Goal: Information Seeking & Learning: Learn about a topic

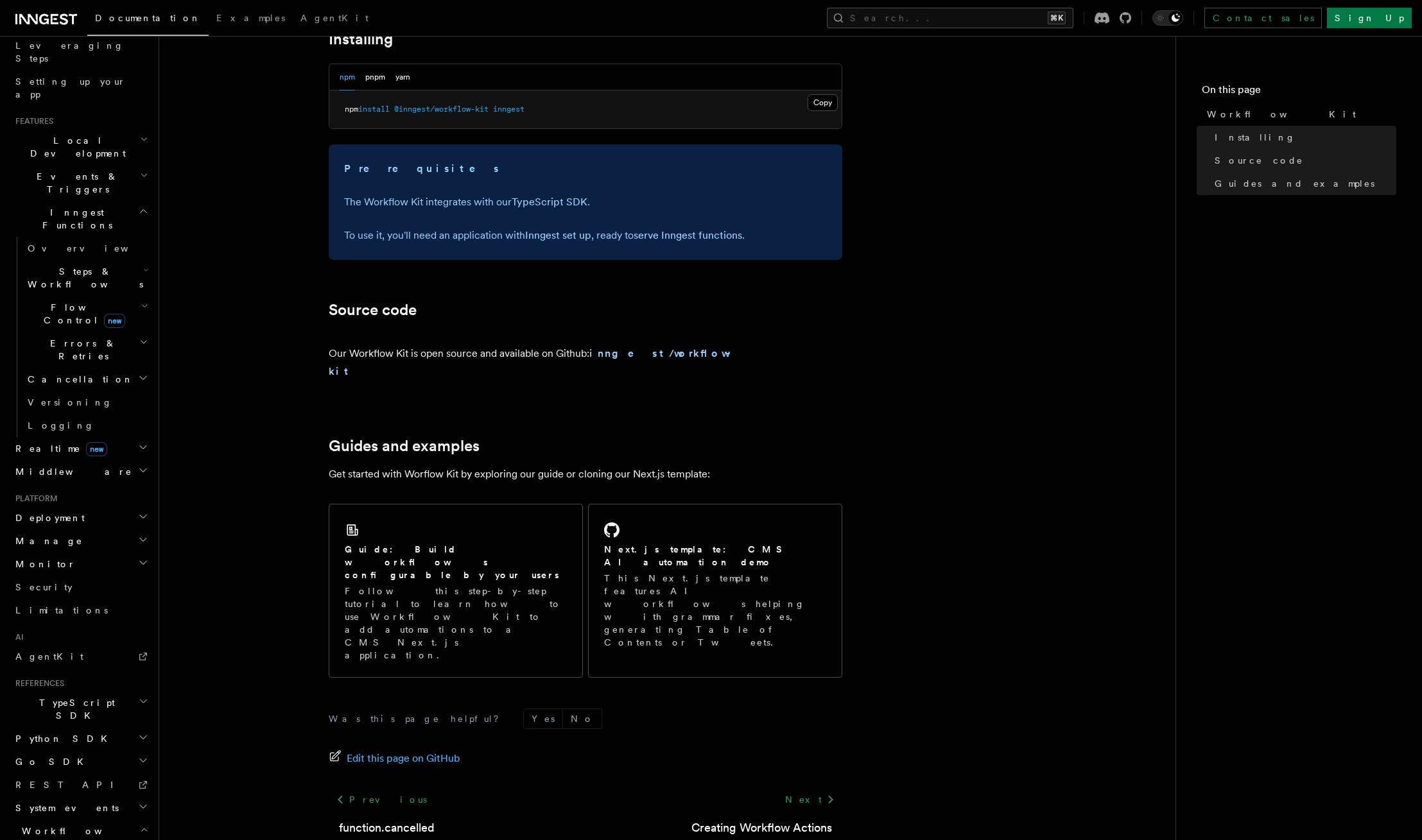
scroll to position [302, 0]
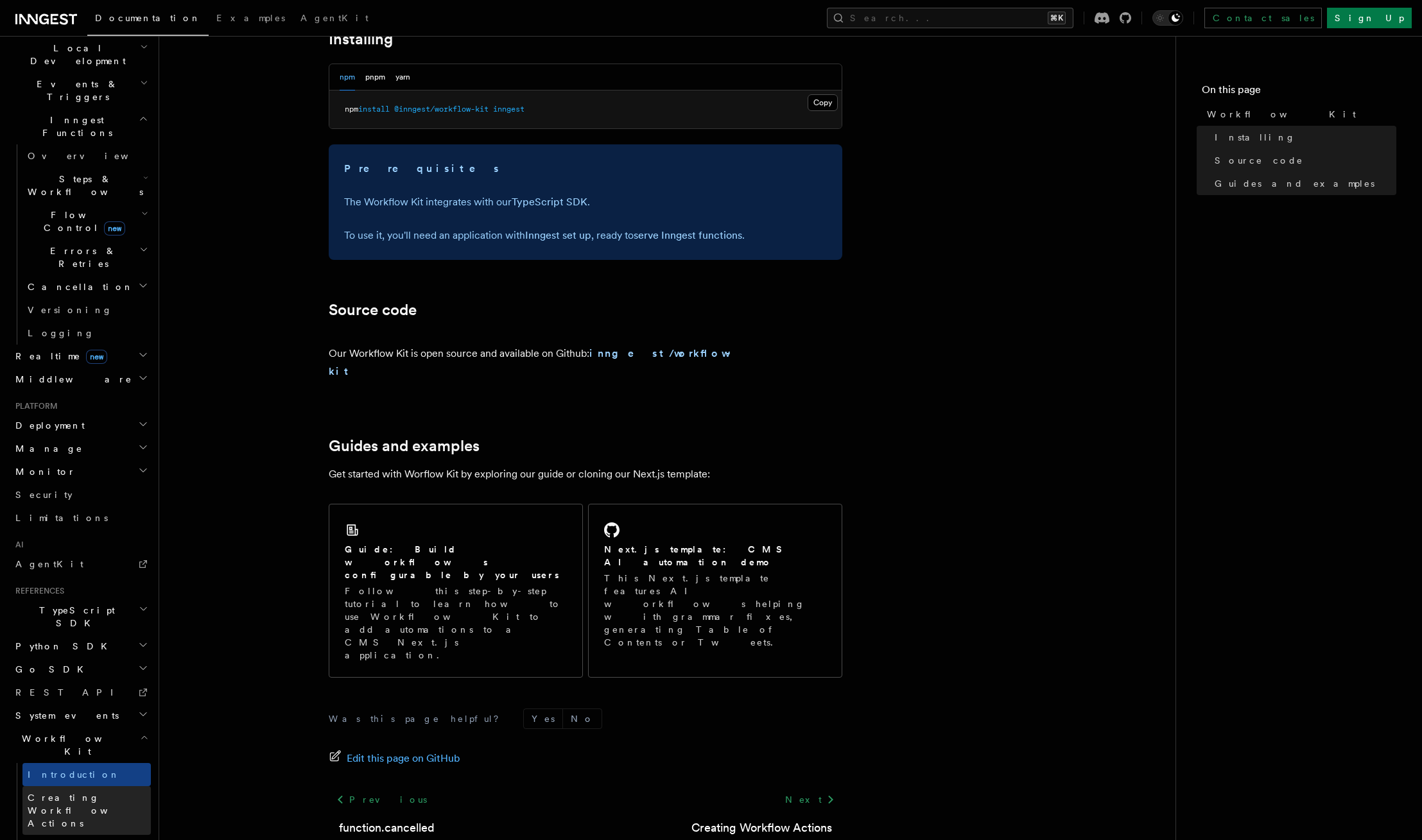
click at [72, 793] on span "Creating Workflow Actions" at bounding box center [83, 811] width 112 height 36
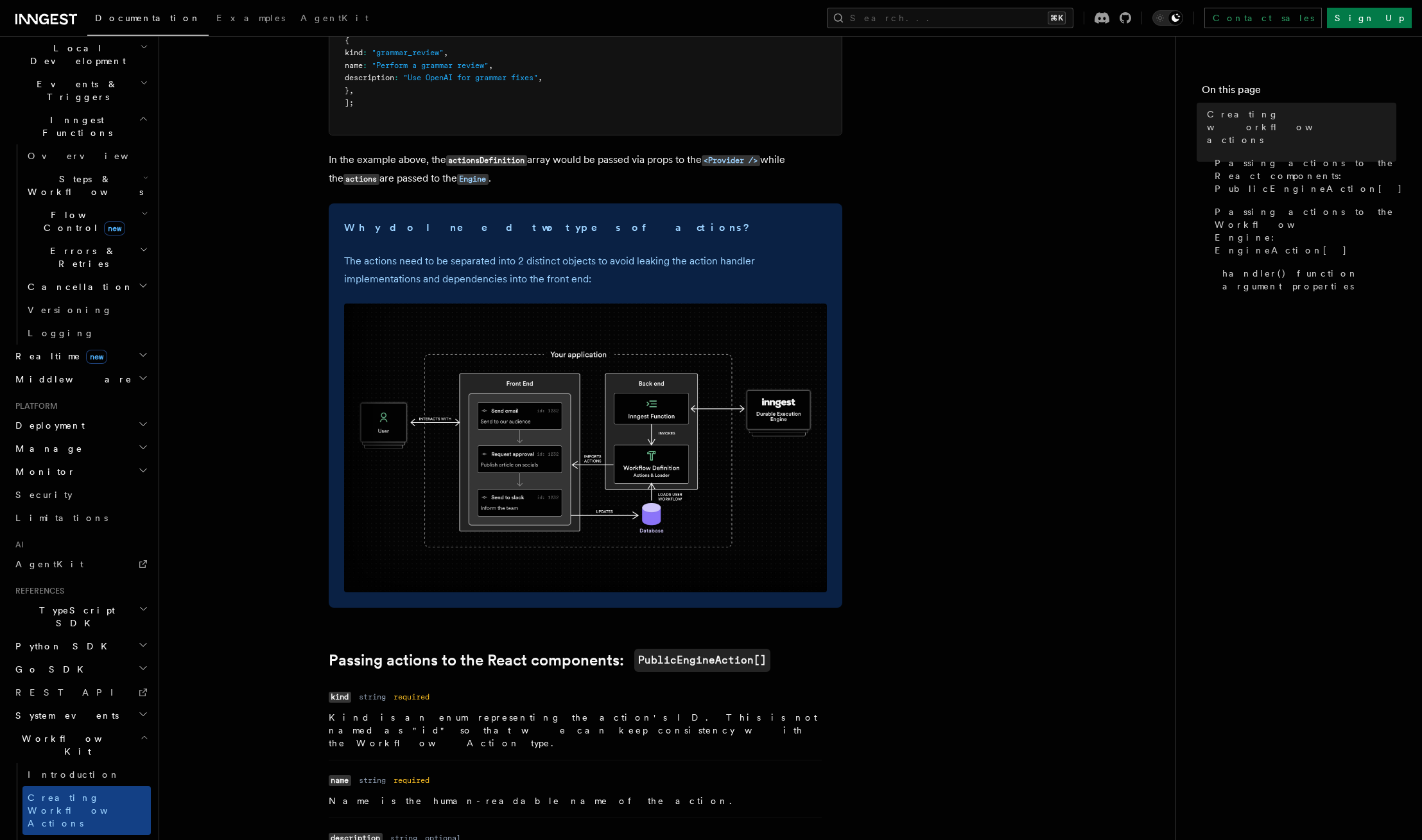
scroll to position [284, 0]
click at [492, 456] on img at bounding box center [585, 447] width 482 height 289
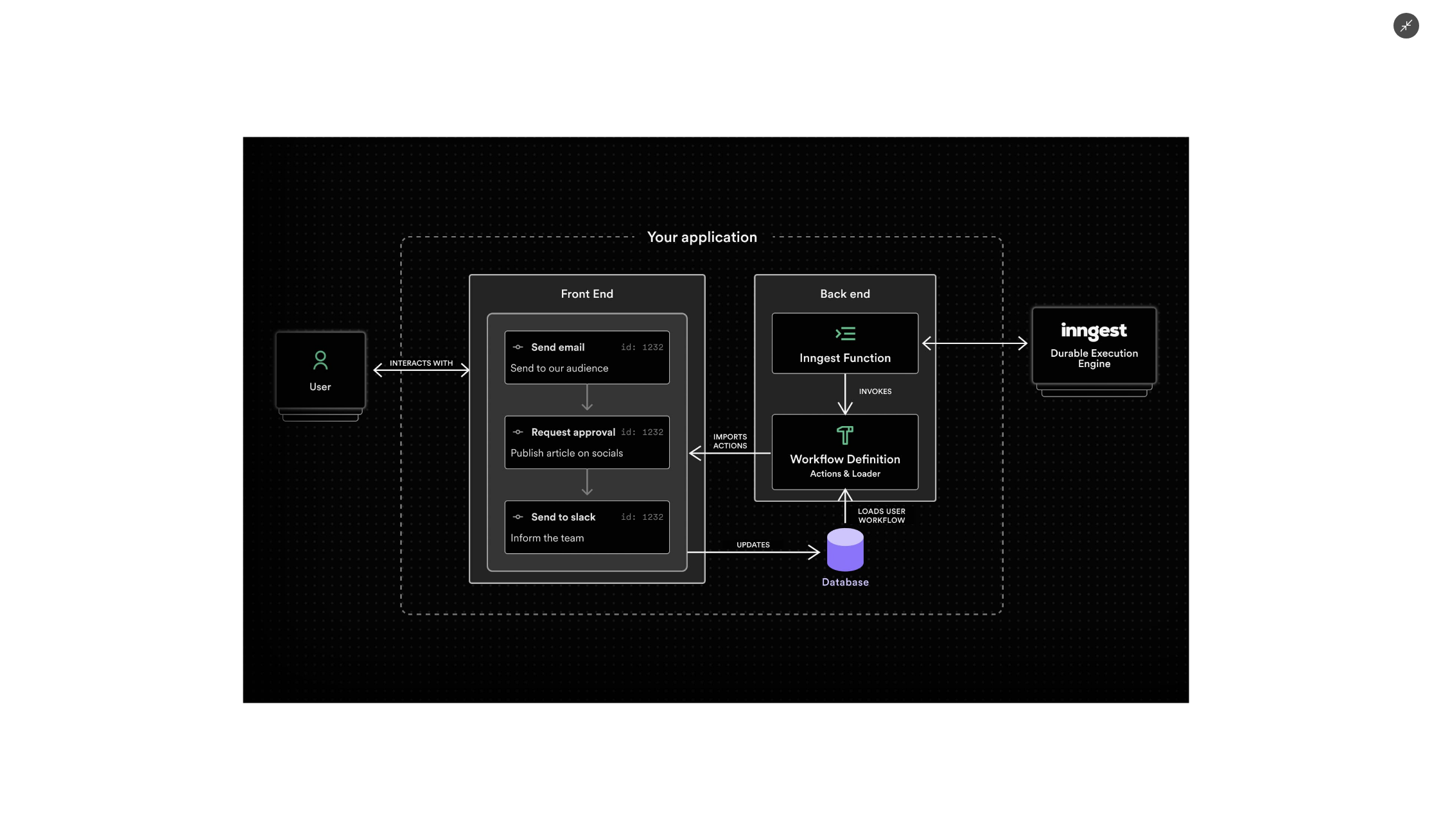
click at [1019, 609] on img at bounding box center [715, 420] width 946 height 566
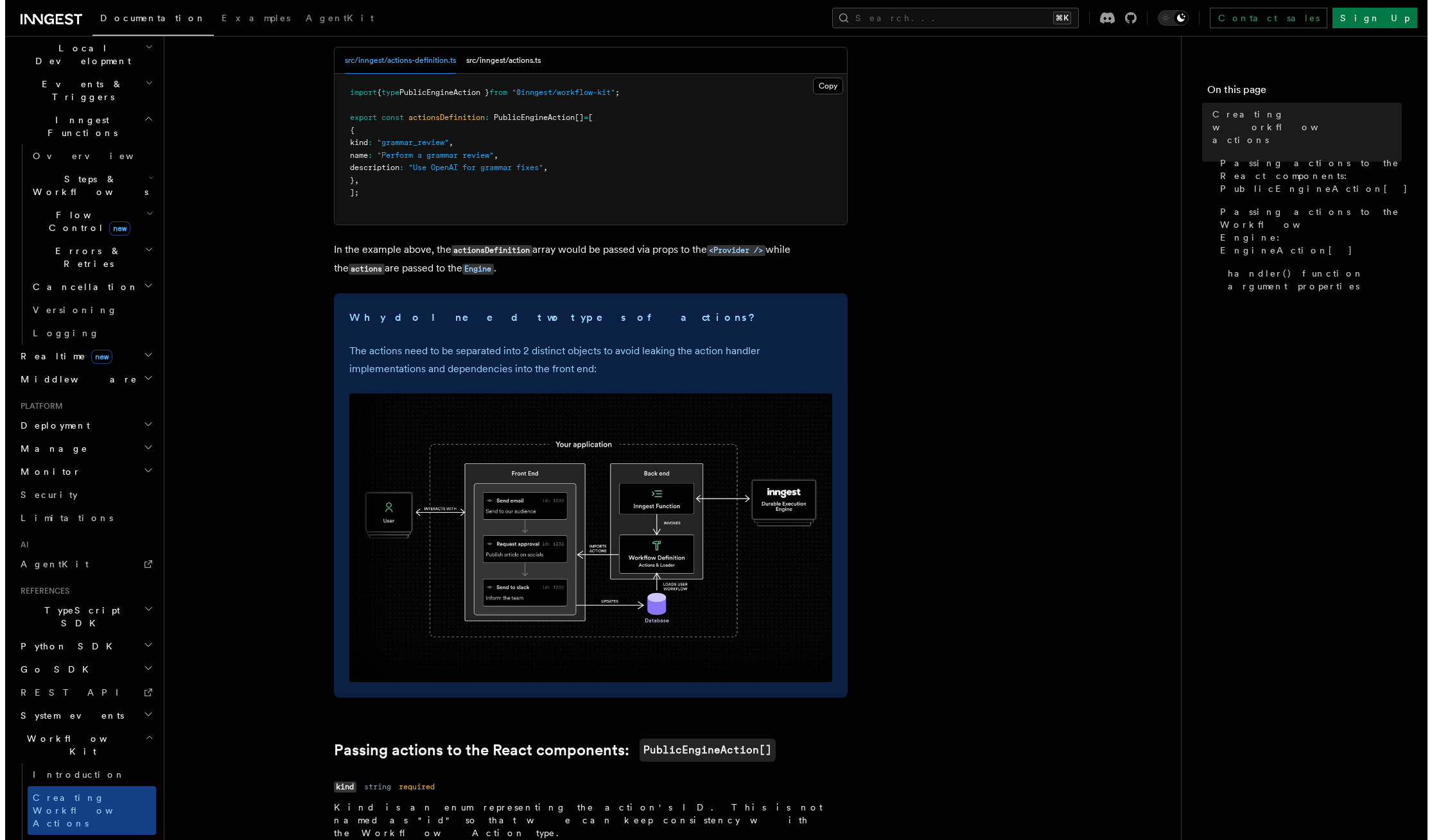
scroll to position [222, 0]
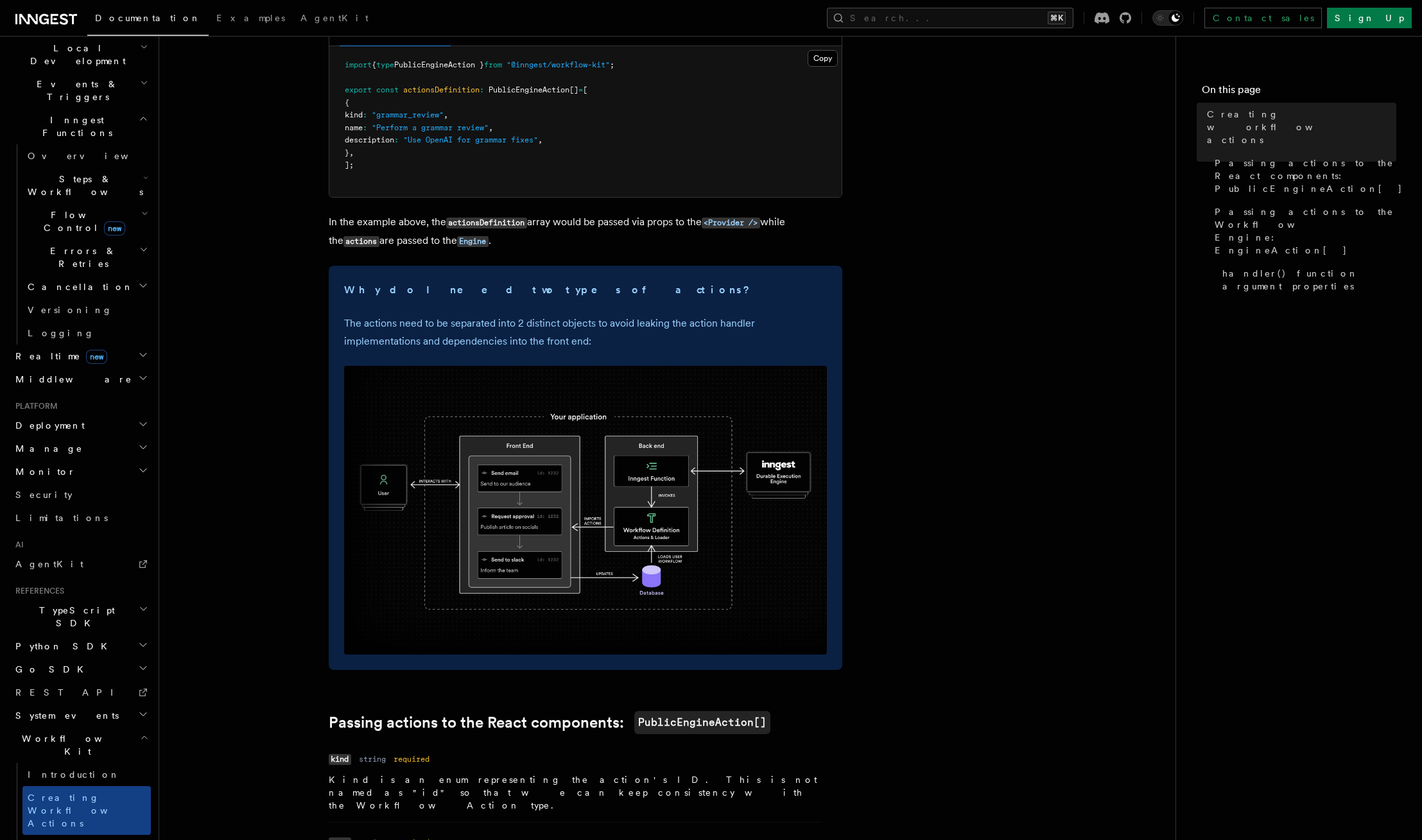
click at [616, 526] on img at bounding box center [585, 511] width 482 height 289
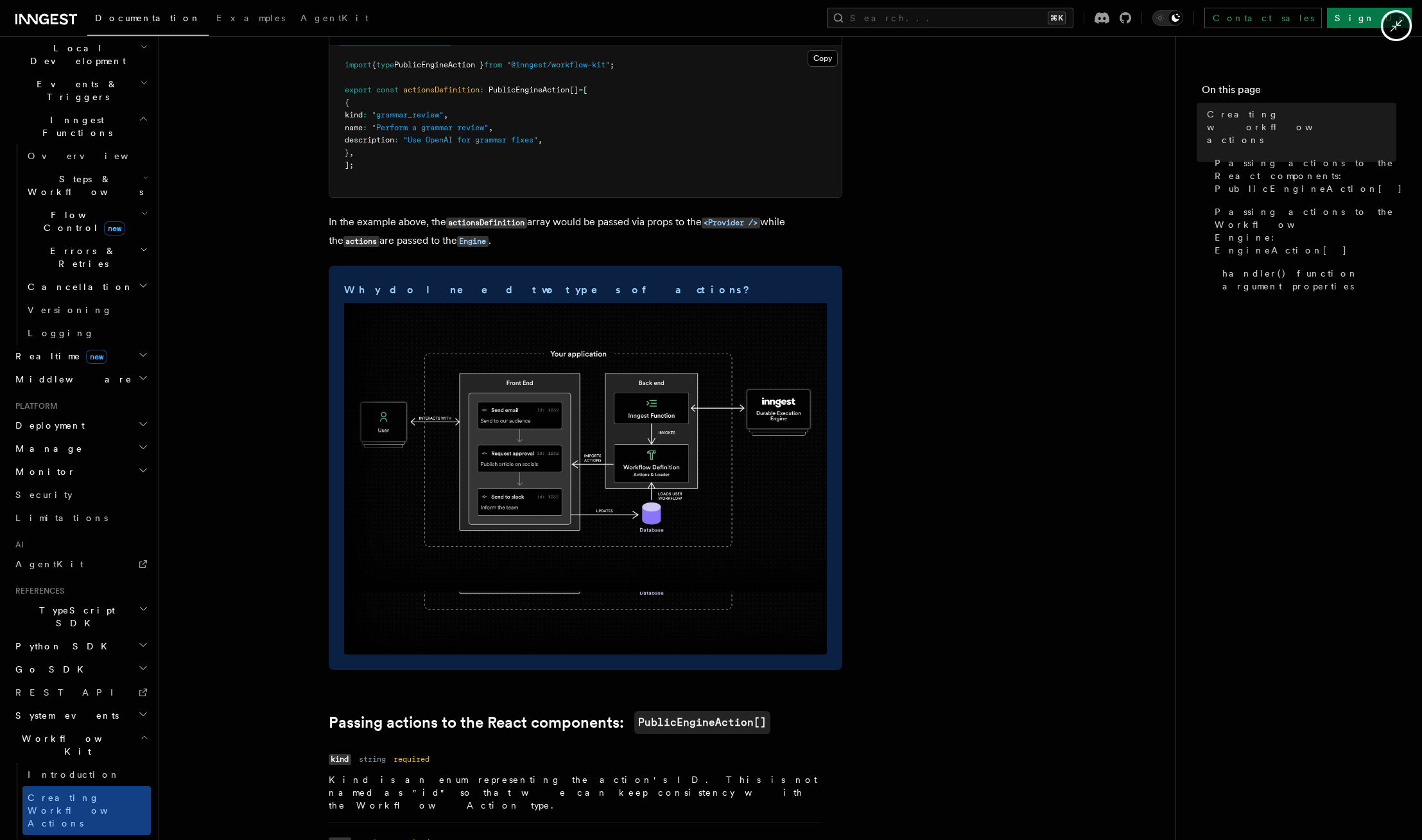
click at [616, 526] on img at bounding box center [585, 447] width 482 height 289
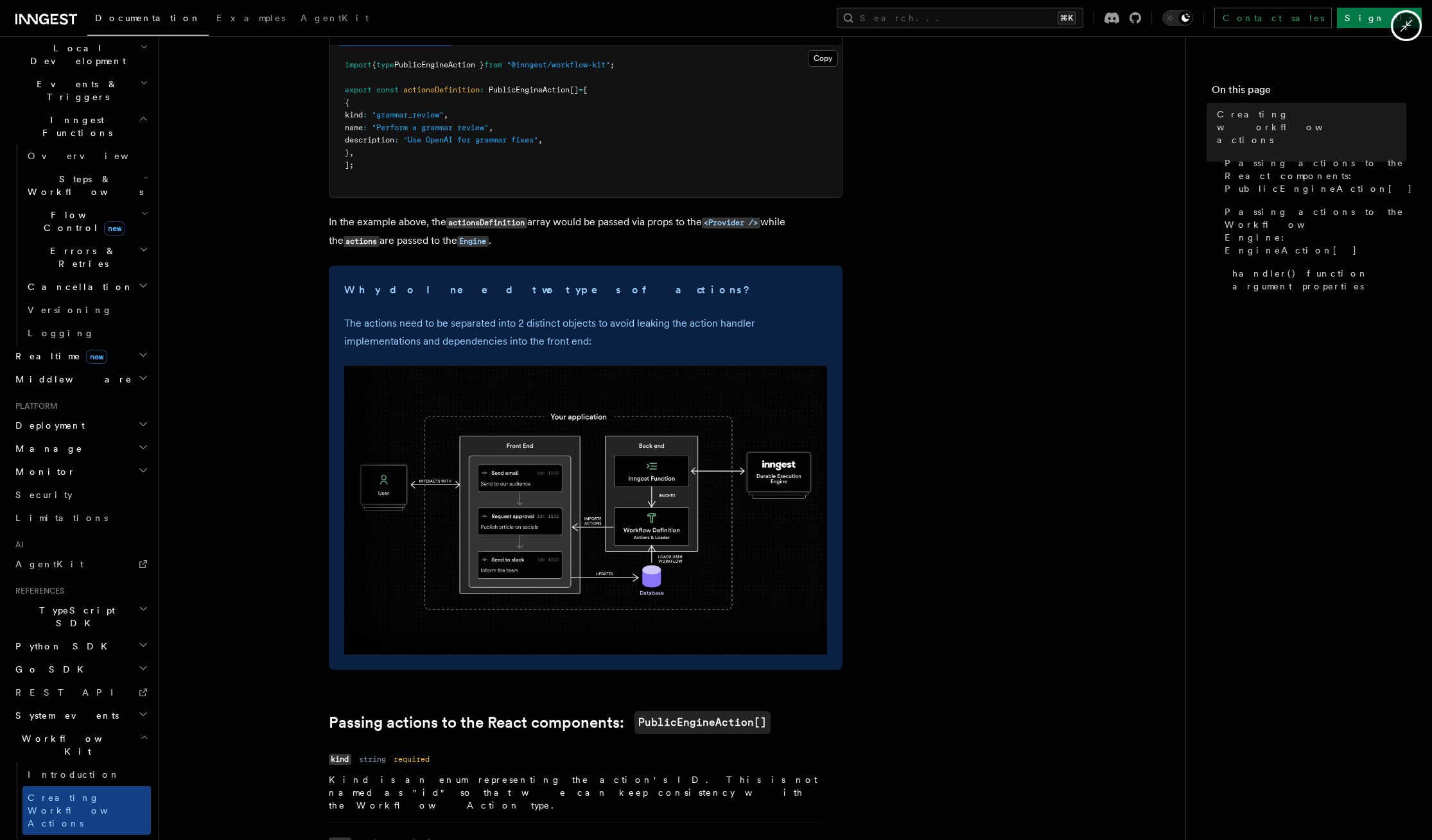
click at [616, 526] on img at bounding box center [585, 511] width 483 height 289
click at [636, 520] on img at bounding box center [585, 511] width 483 height 289
click at [77, 680] on div at bounding box center [716, 420] width 1432 height 840
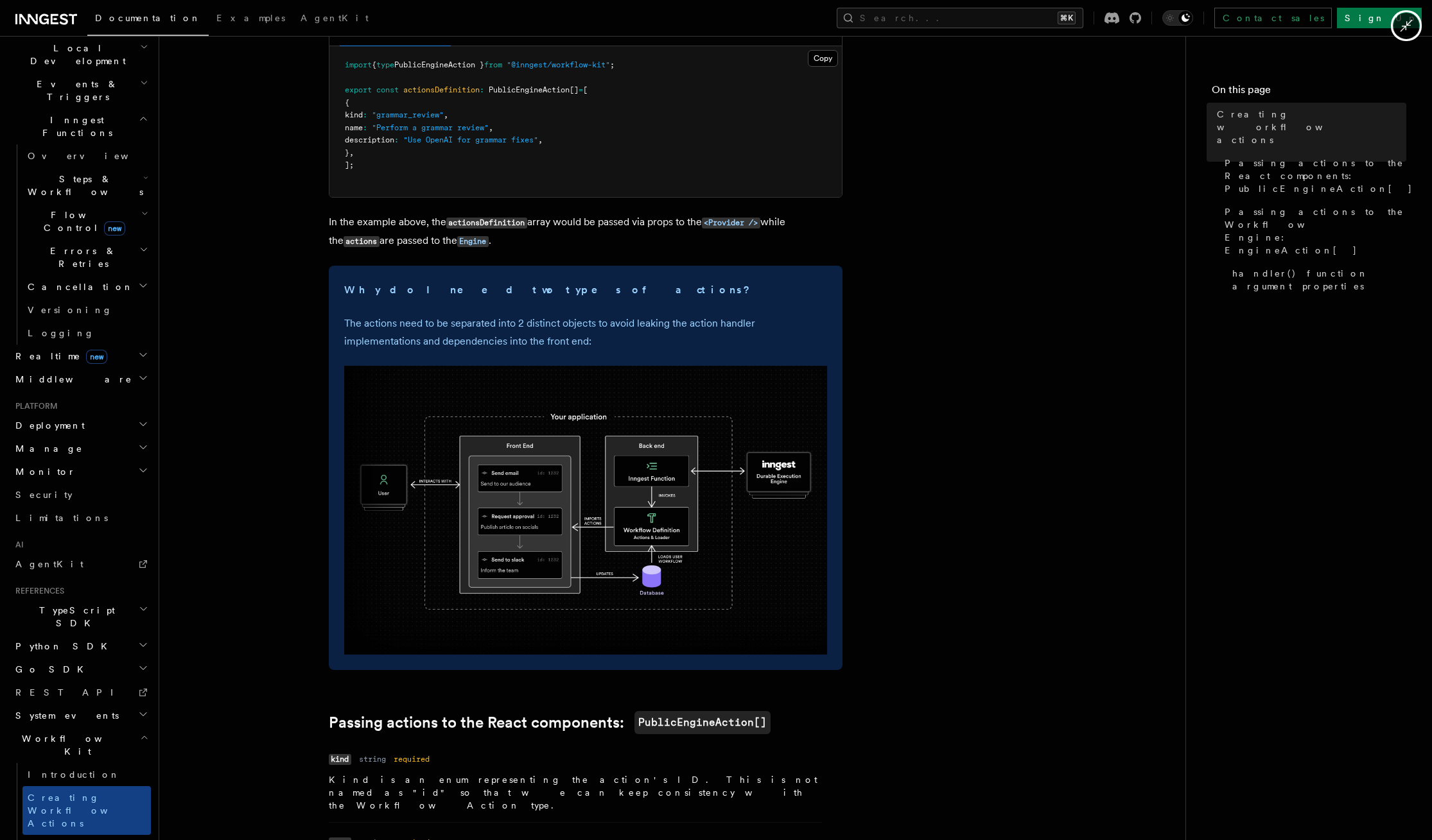
click at [113, 683] on div at bounding box center [716, 420] width 1432 height 840
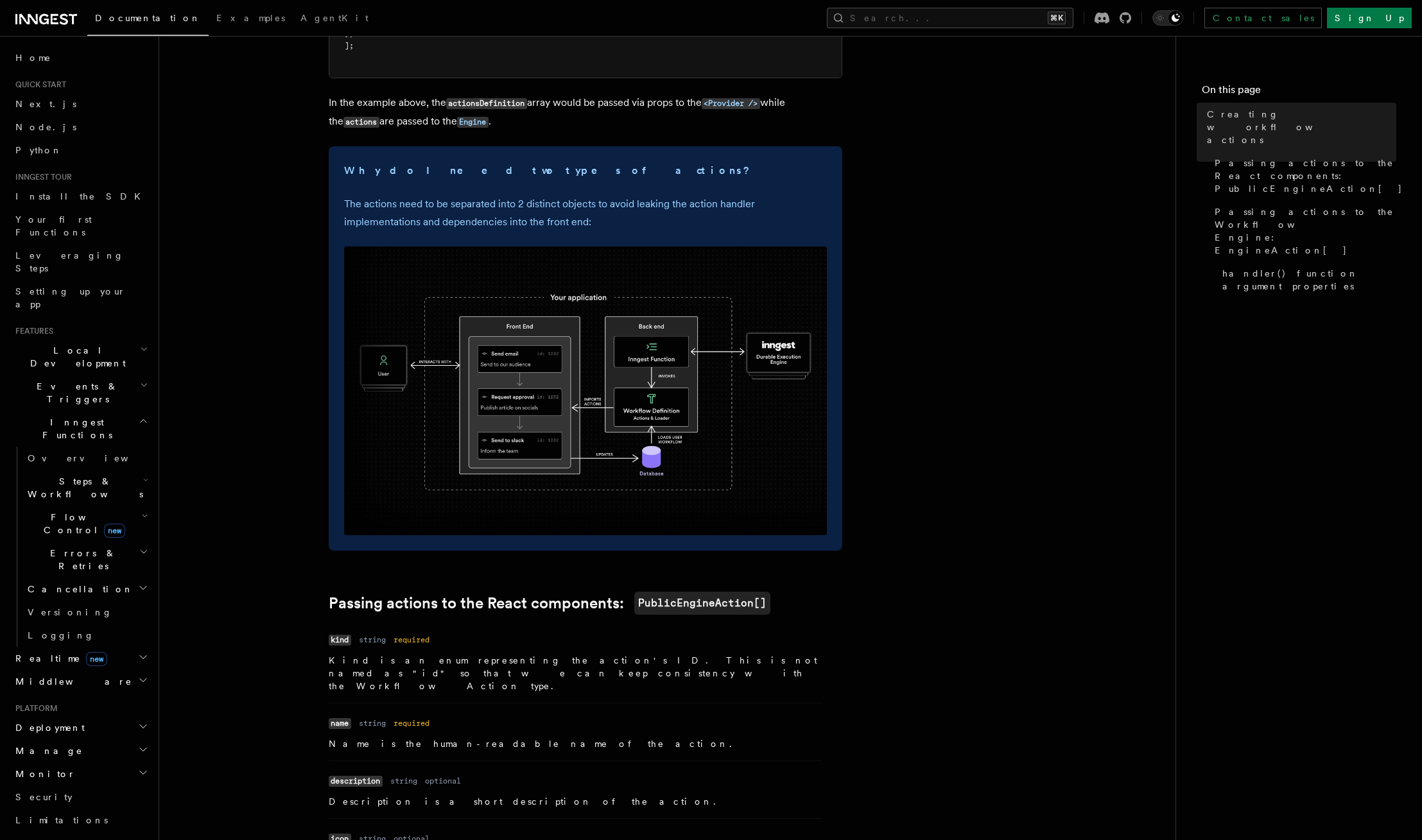
scroll to position [344, 0]
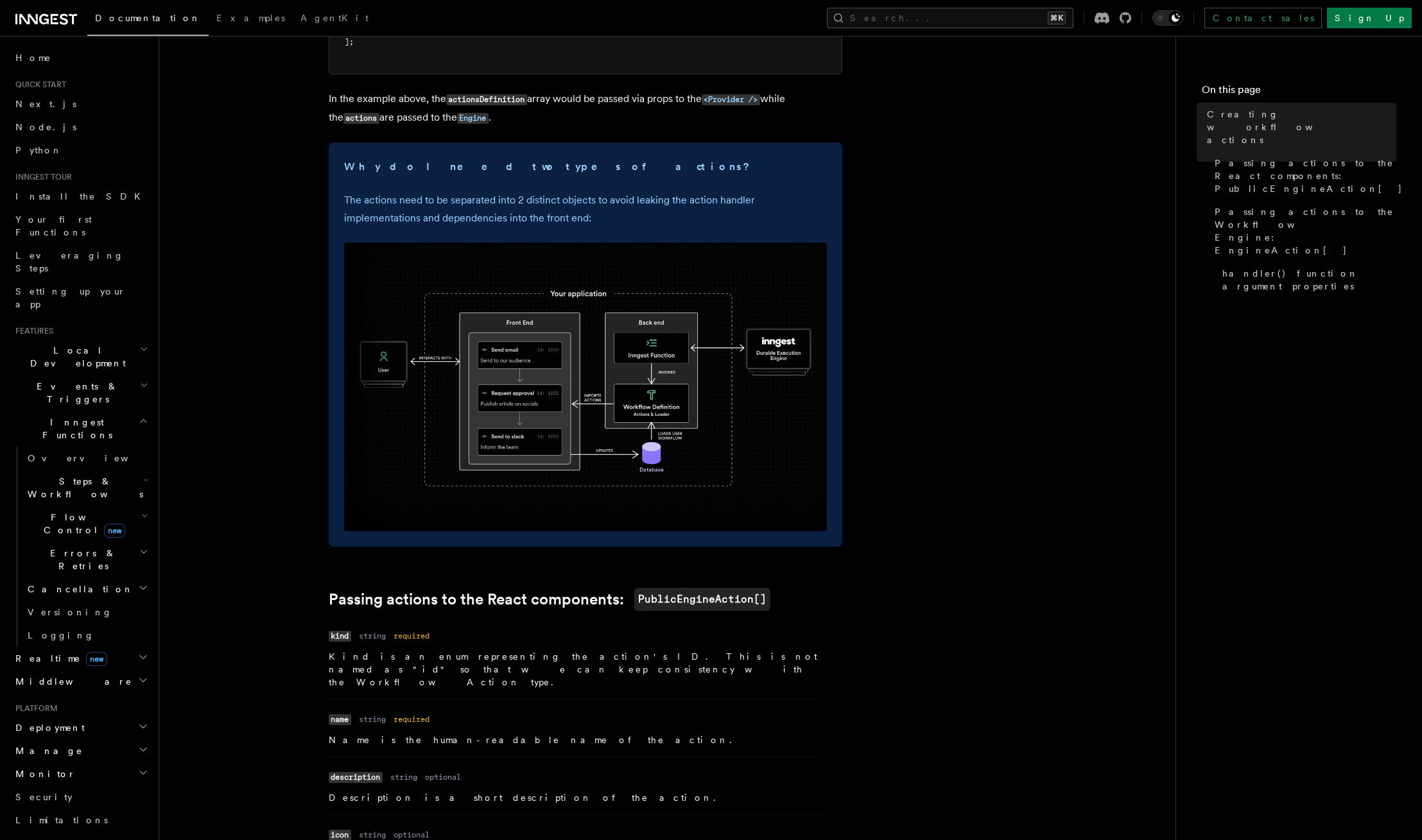
click at [507, 450] on img at bounding box center [585, 387] width 482 height 289
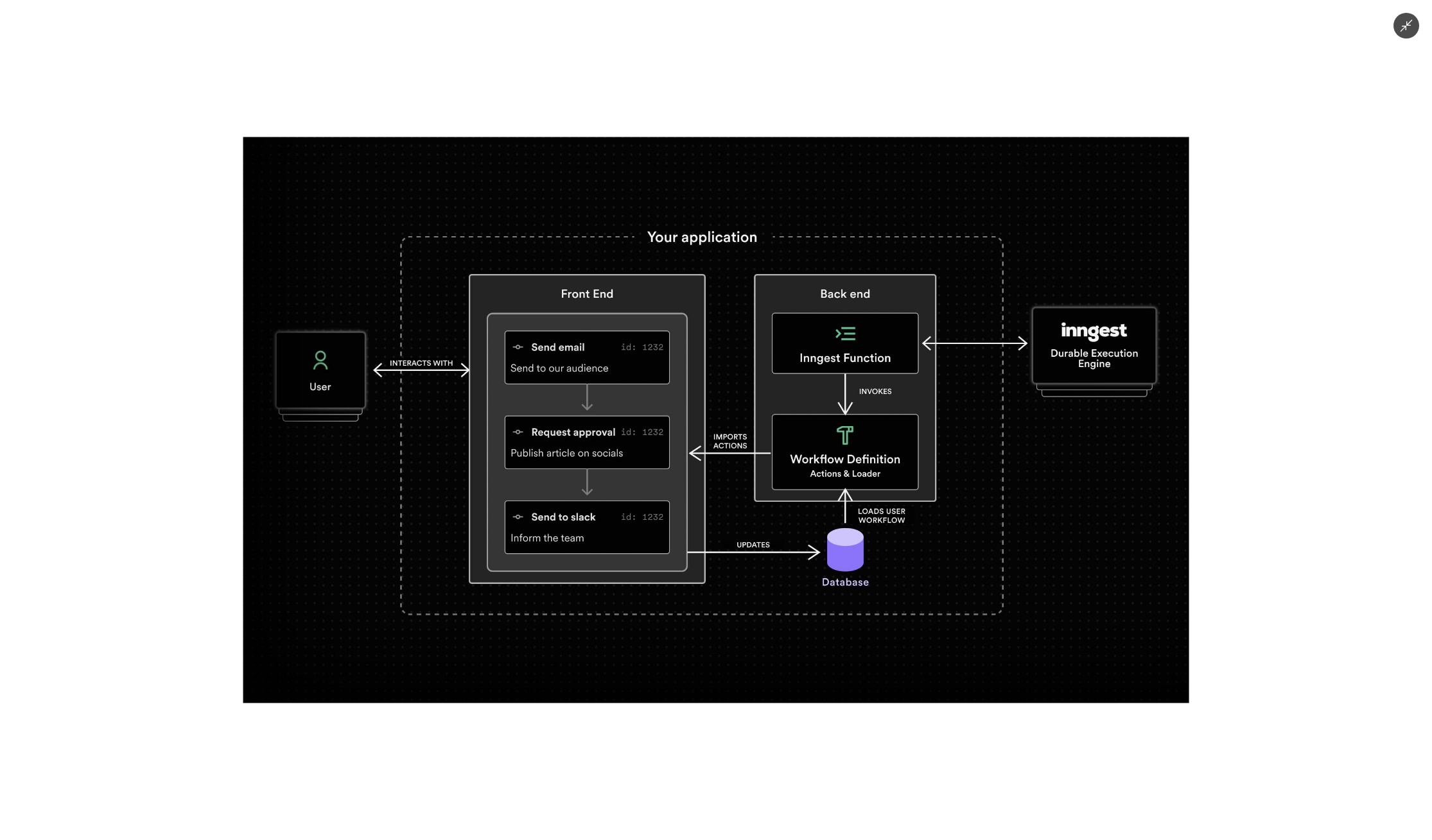
click at [654, 798] on div at bounding box center [716, 420] width 1432 height 840
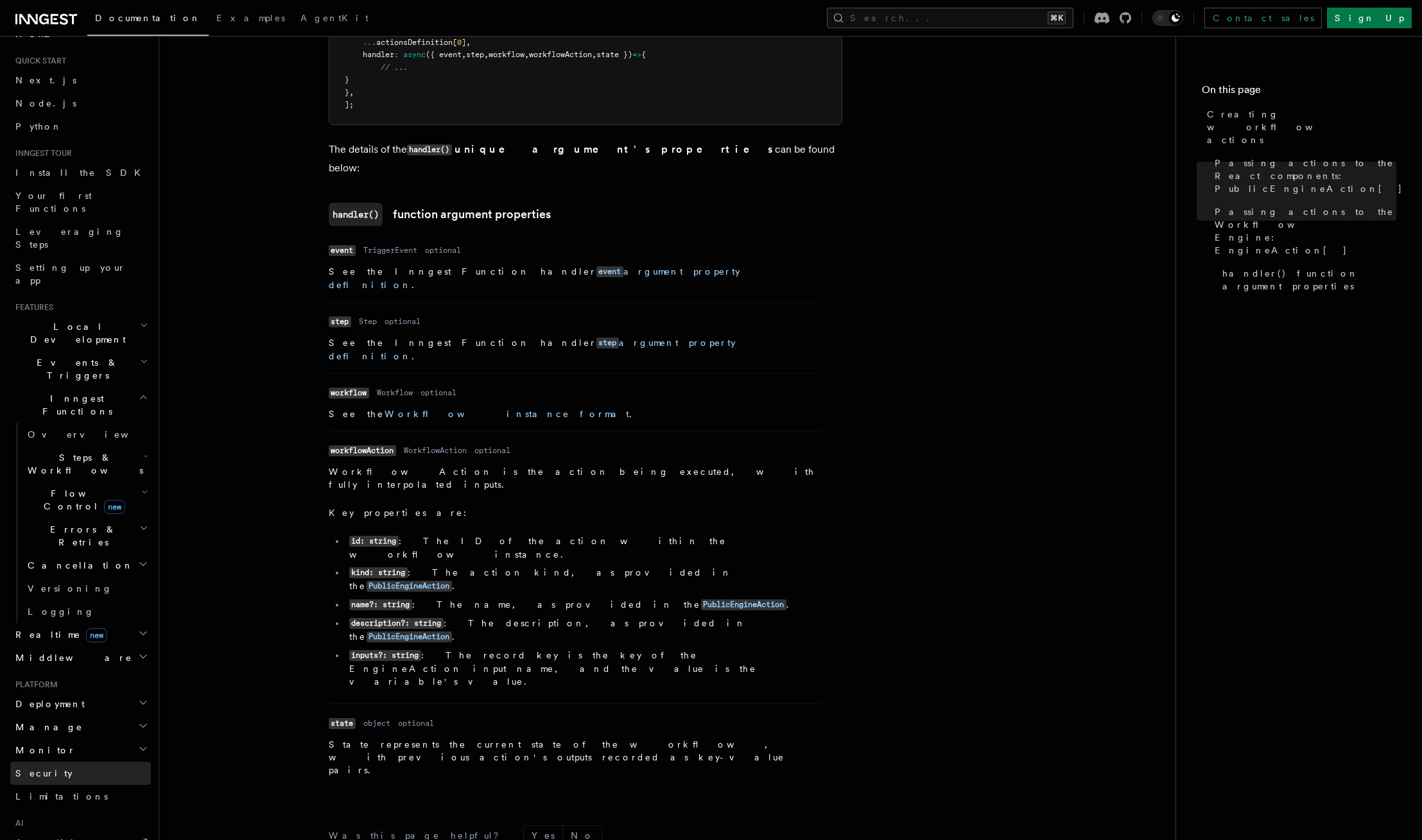
scroll to position [302, 0]
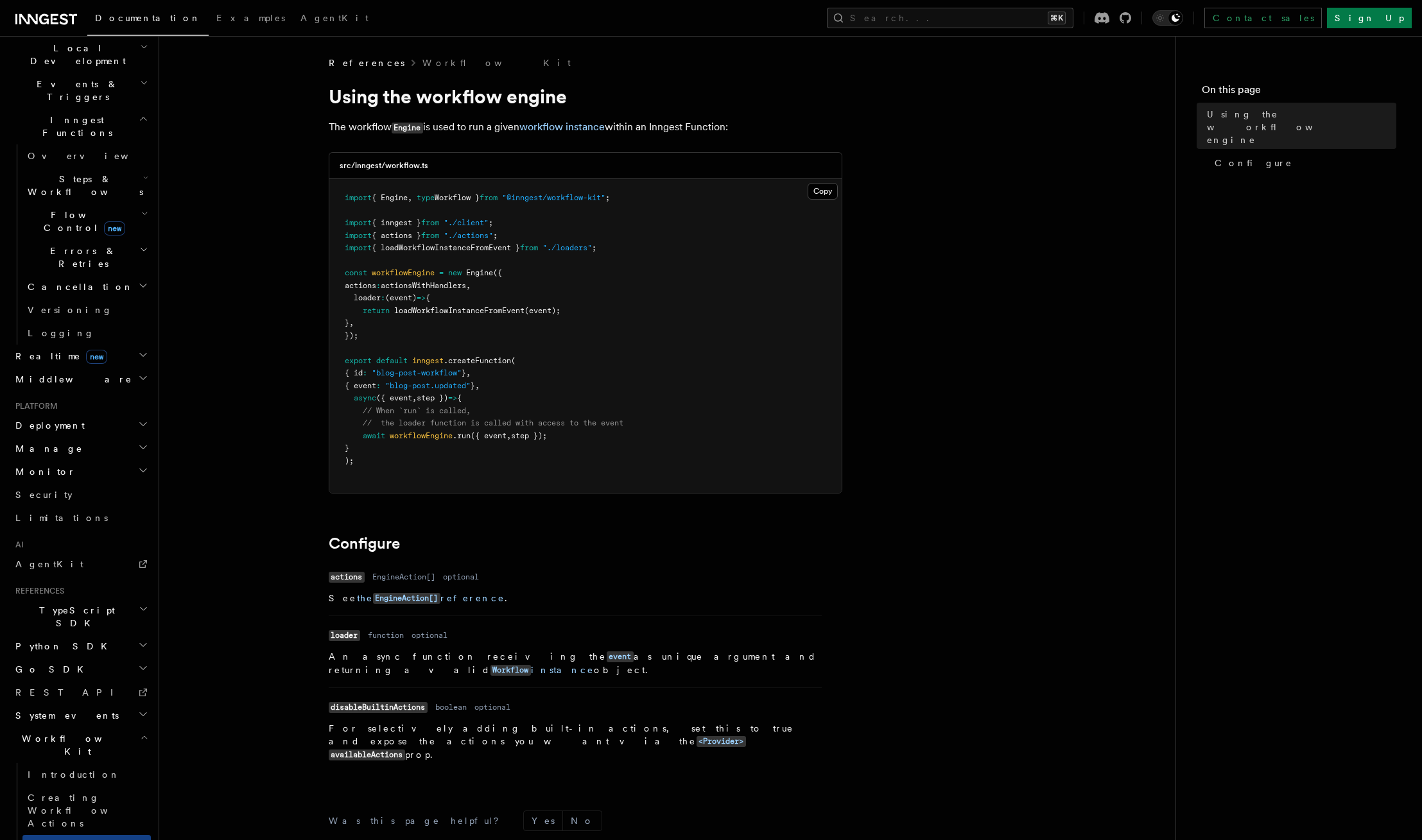
scroll to position [3, 0]
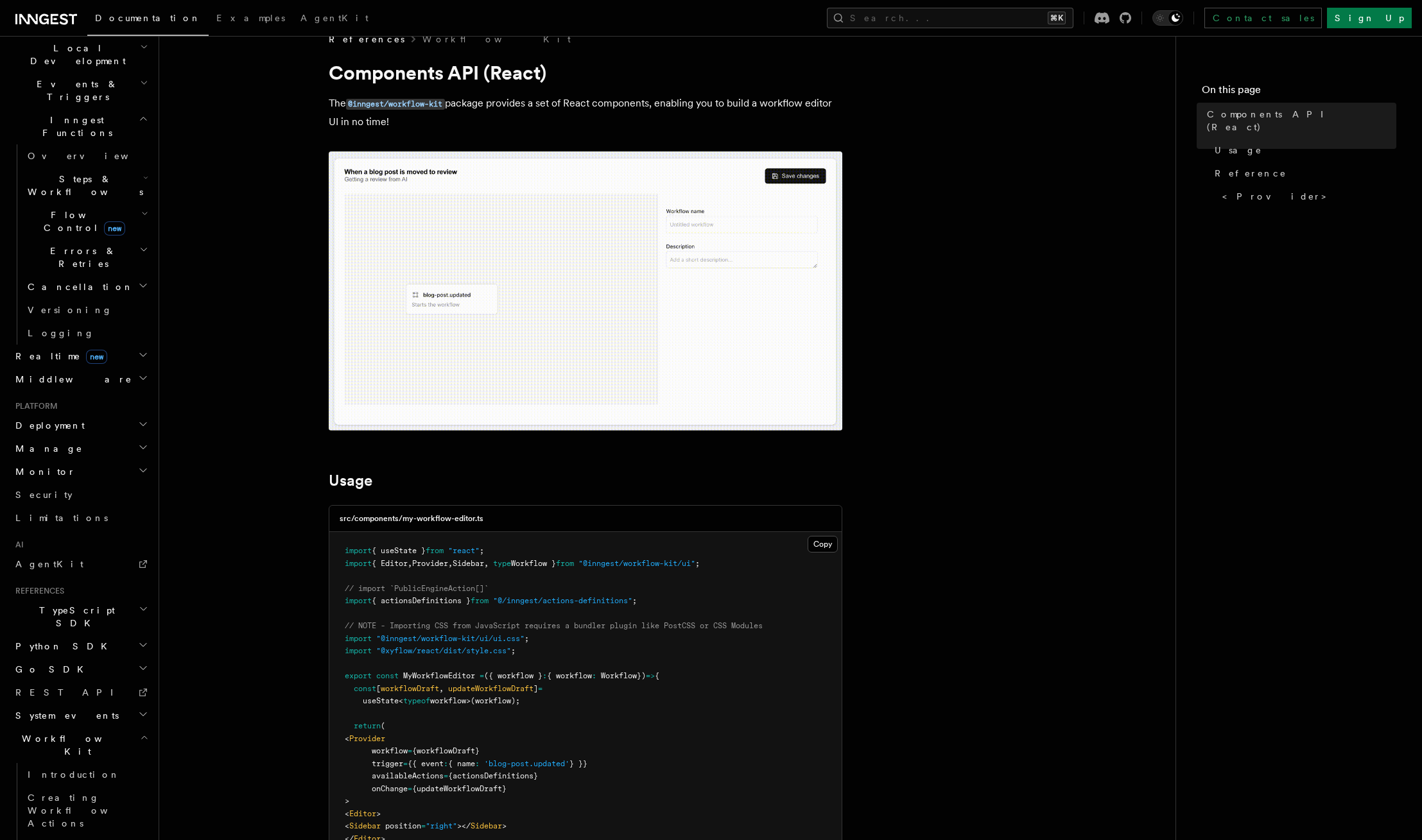
scroll to position [27, 0]
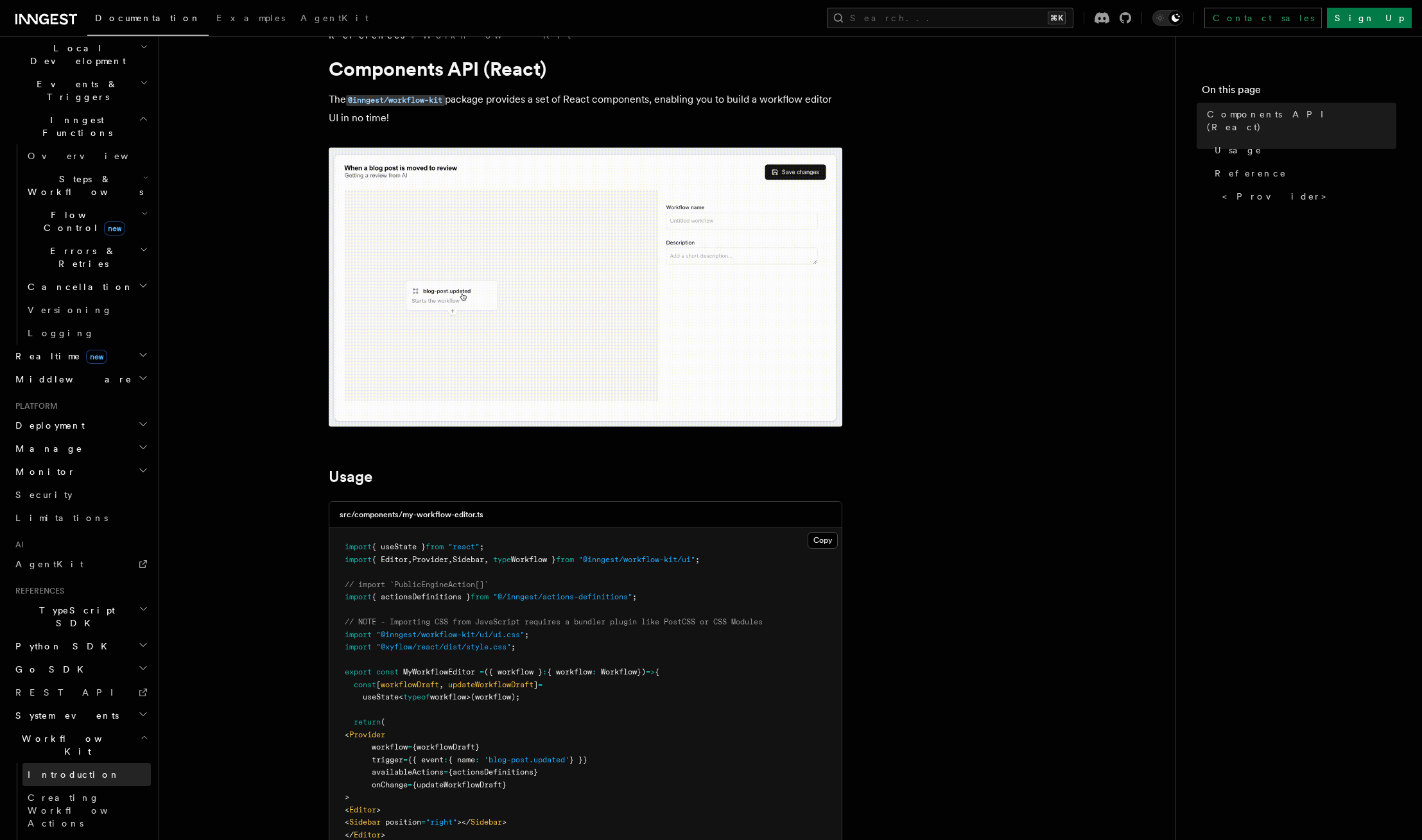
click at [85, 764] on link "Introduction" at bounding box center [86, 775] width 128 height 23
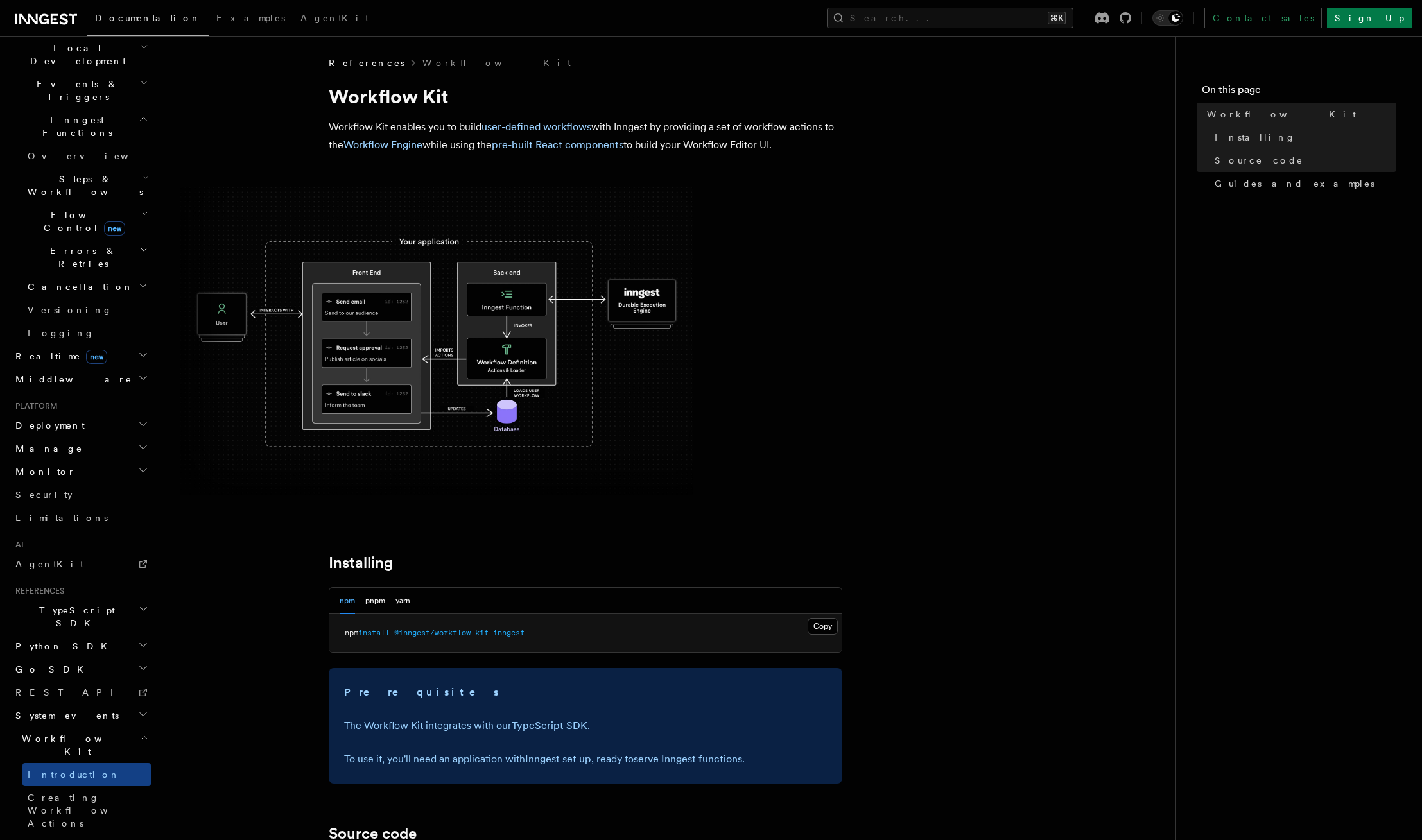
click at [441, 364] on img at bounding box center [437, 341] width 514 height 307
